Goal: Information Seeking & Learning: Learn about a topic

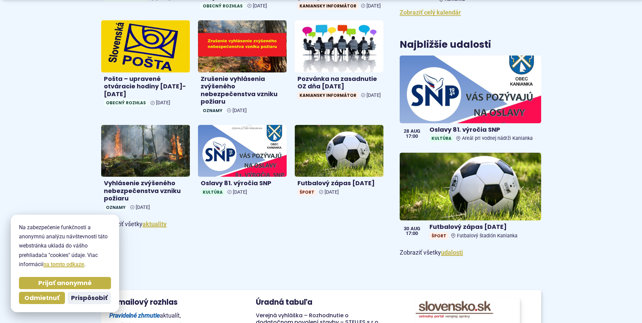
scroll to position [372, 0]
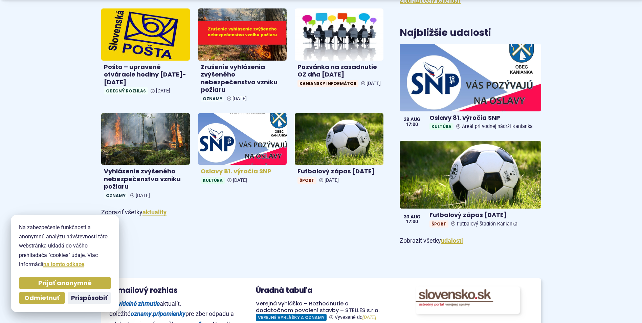
click at [228, 156] on img at bounding box center [242, 139] width 102 height 60
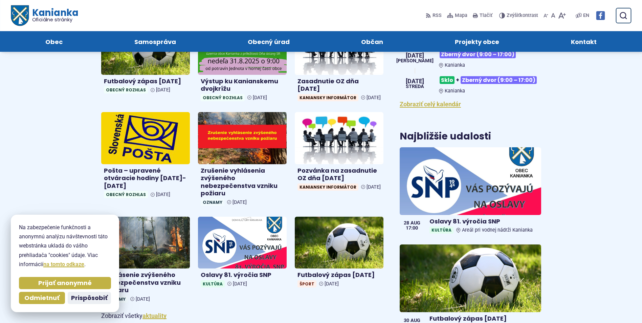
scroll to position [237, 0]
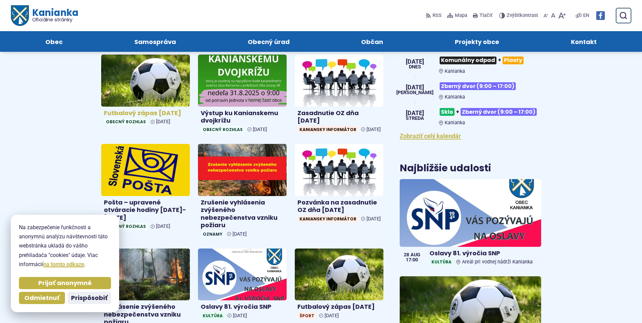
click at [143, 95] on img at bounding box center [145, 80] width 102 height 60
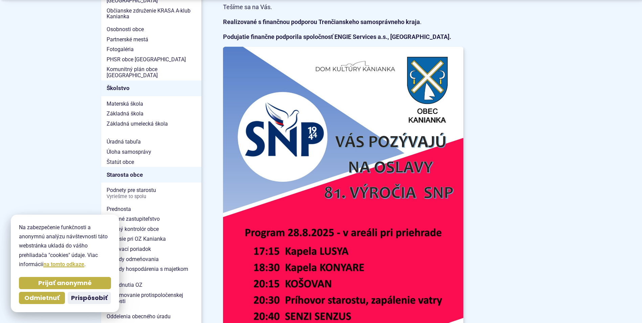
scroll to position [338, 0]
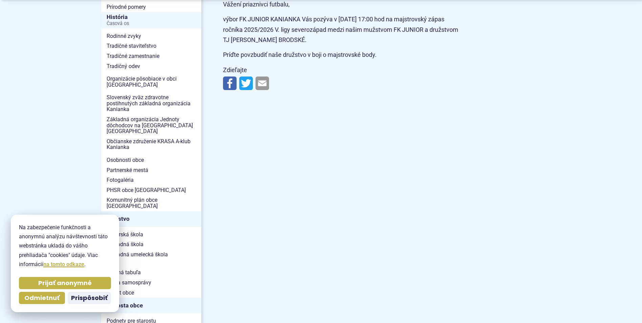
scroll to position [203, 0]
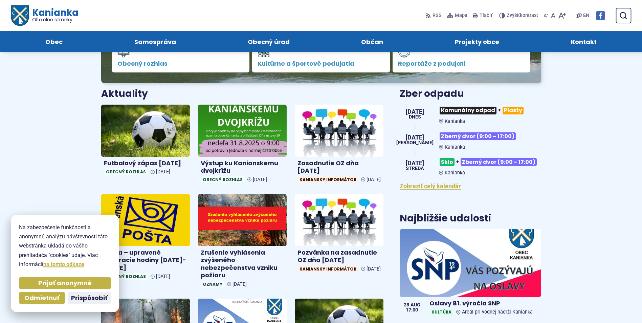
scroll to position [169, 0]
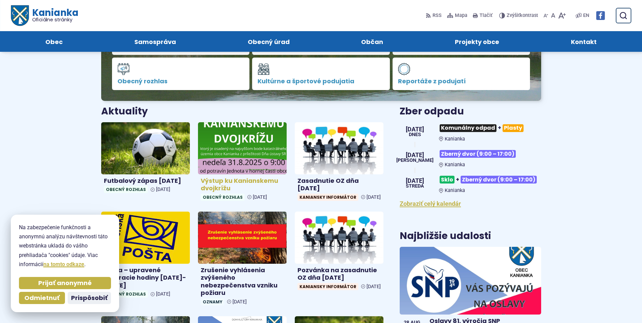
click at [271, 140] on img at bounding box center [242, 148] width 102 height 60
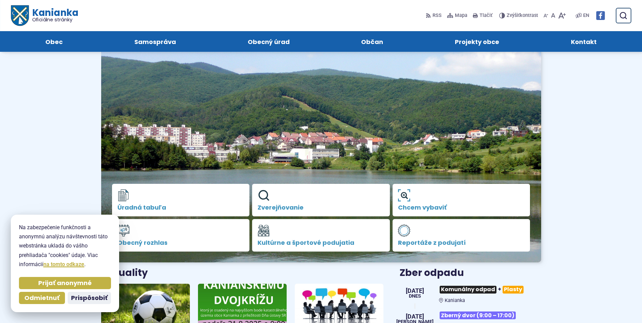
scroll to position [0, 0]
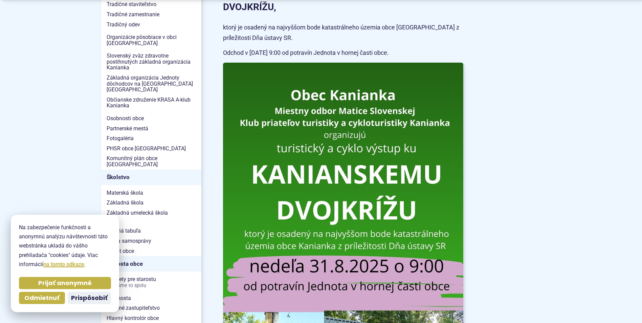
scroll to position [271, 0]
